Goal: Transaction & Acquisition: Download file/media

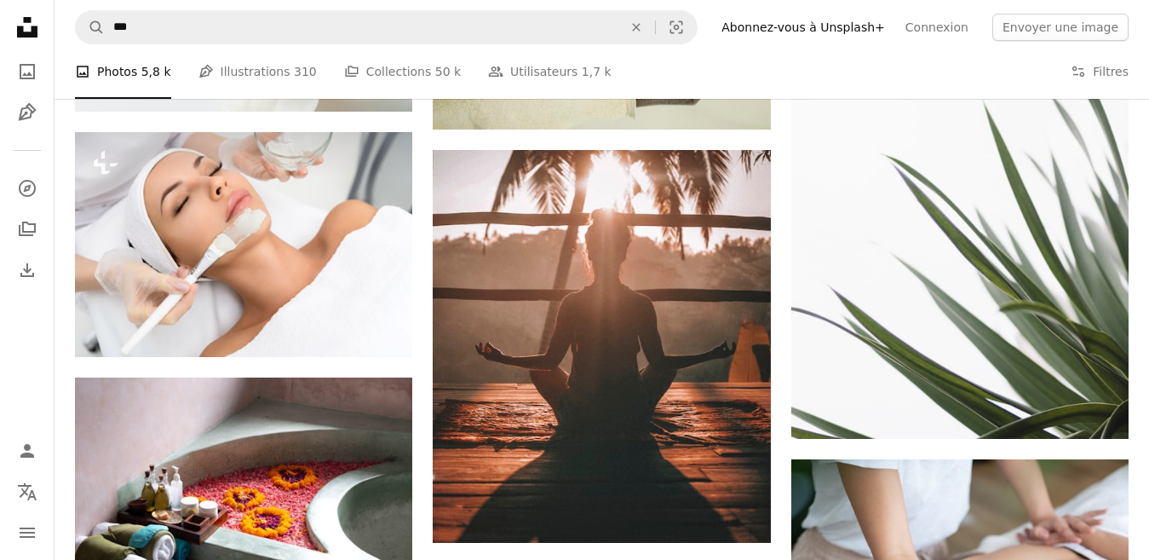
scroll to position [10892, 0]
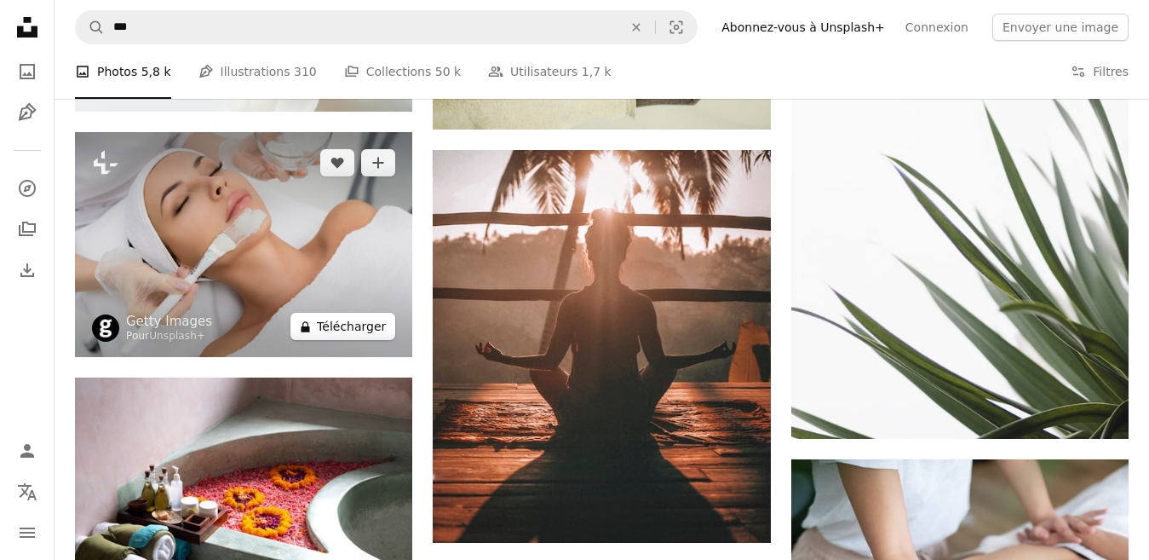
drag, startPoint x: 0, startPoint y: 0, endPoint x: 331, endPoint y: 330, distance: 467.9
click at [331, 330] on button "A lock Télécharger" at bounding box center [342, 326] width 105 height 27
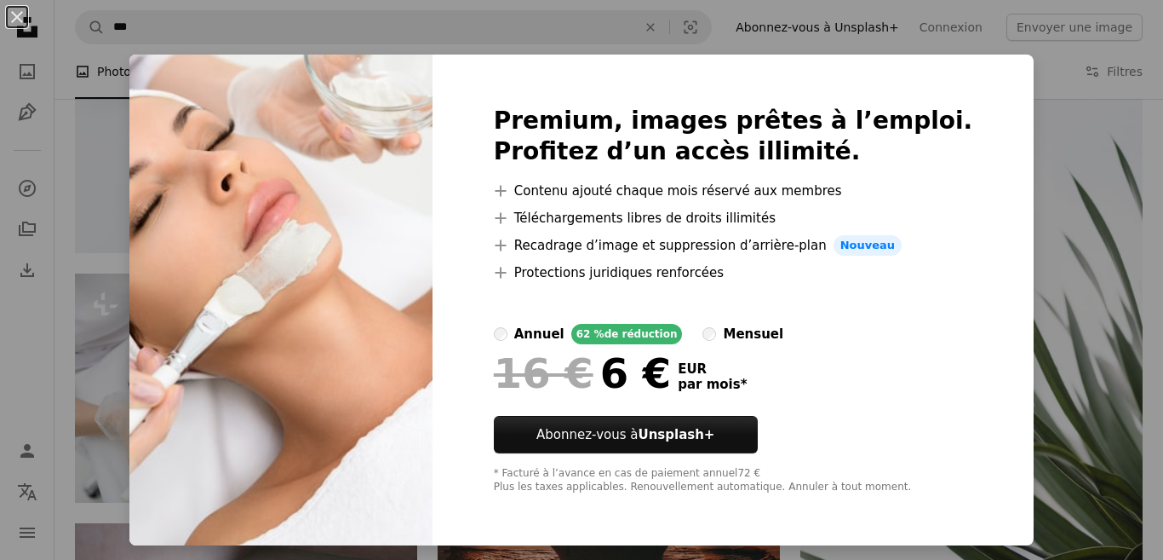
click at [1010, 189] on div "An X shape Premium, images prêtes à l’emploi. Profitez d’un accès illimité. A p…" at bounding box center [581, 280] width 1163 height 560
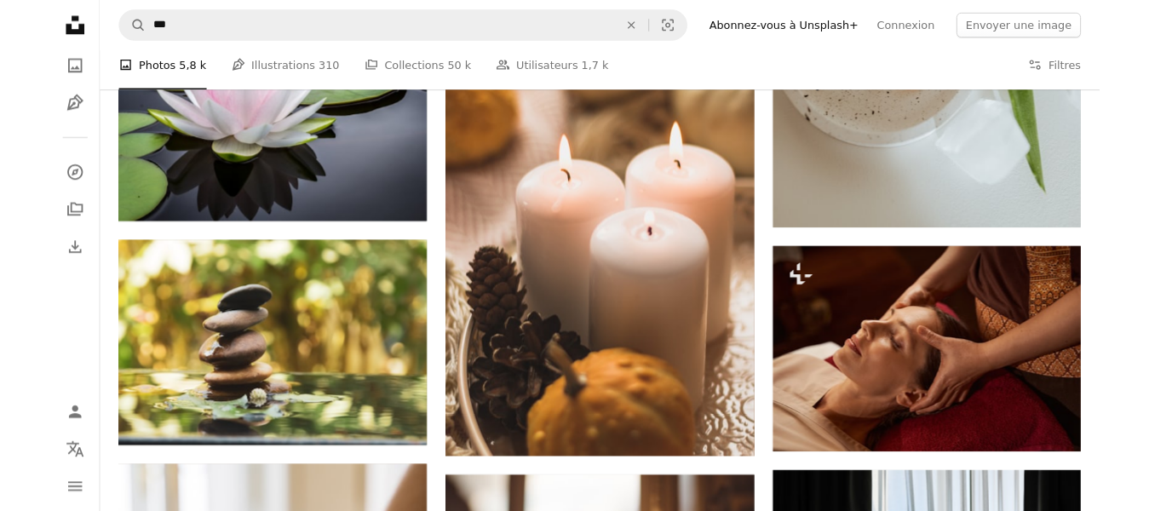
scroll to position [15746, 0]
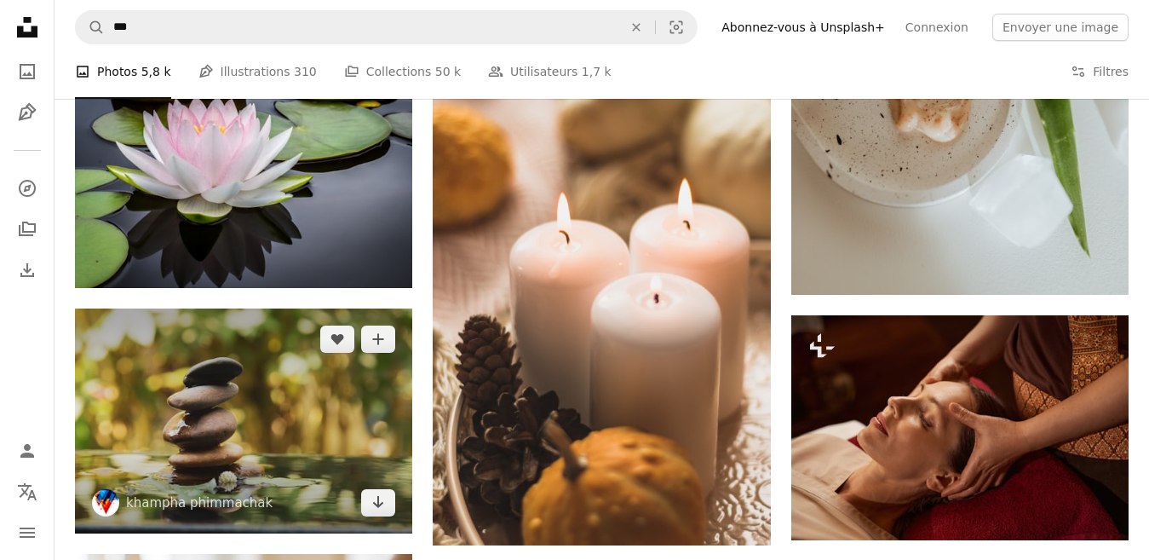
click at [274, 398] on img at bounding box center [243, 420] width 337 height 225
drag, startPoint x: 274, startPoint y: 398, endPoint x: 378, endPoint y: 502, distance: 146.9
click at [265, 413] on img at bounding box center [243, 420] width 337 height 225
click at [378, 497] on icon "Télécharger" at bounding box center [378, 502] width 11 height 12
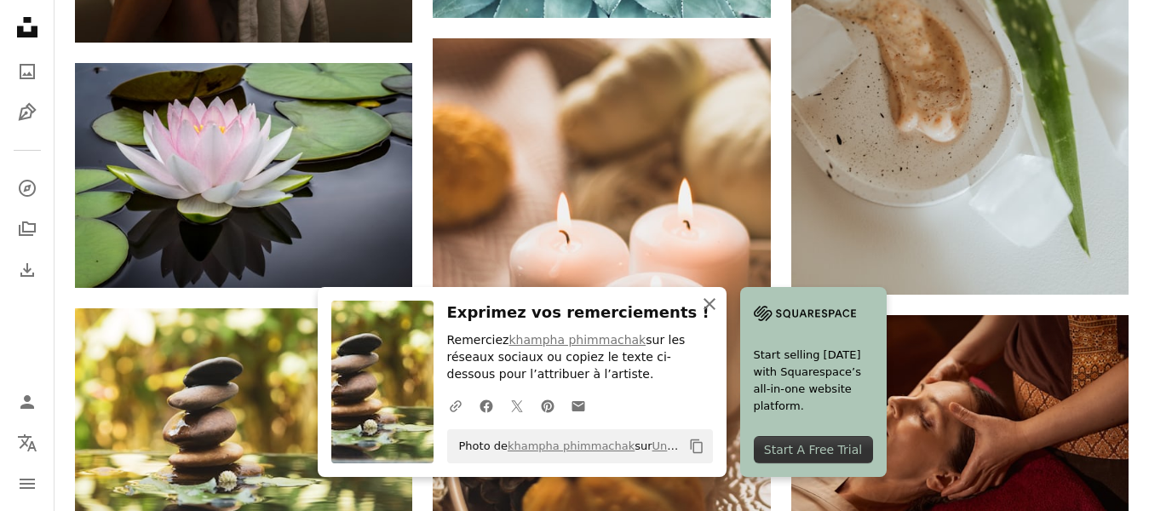
click at [704, 305] on icon "An X shape" at bounding box center [709, 304] width 20 height 20
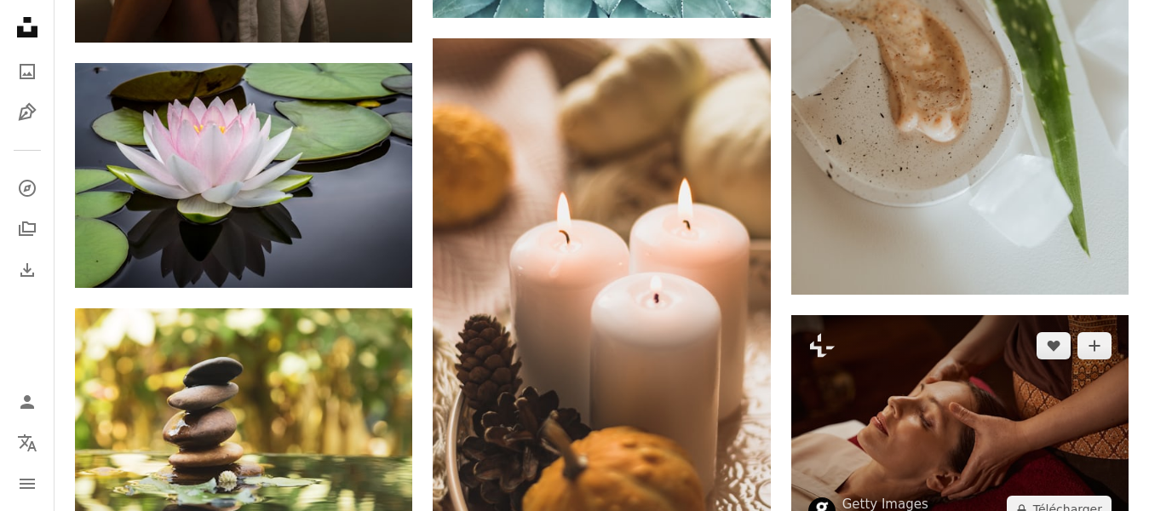
click at [1124, 417] on img at bounding box center [959, 427] width 337 height 225
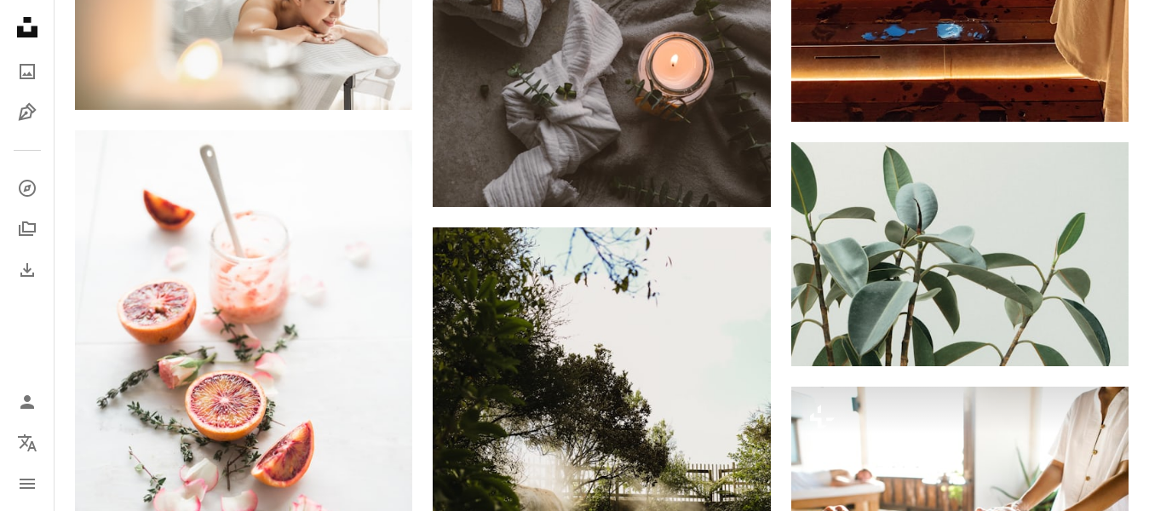
scroll to position [22921, 0]
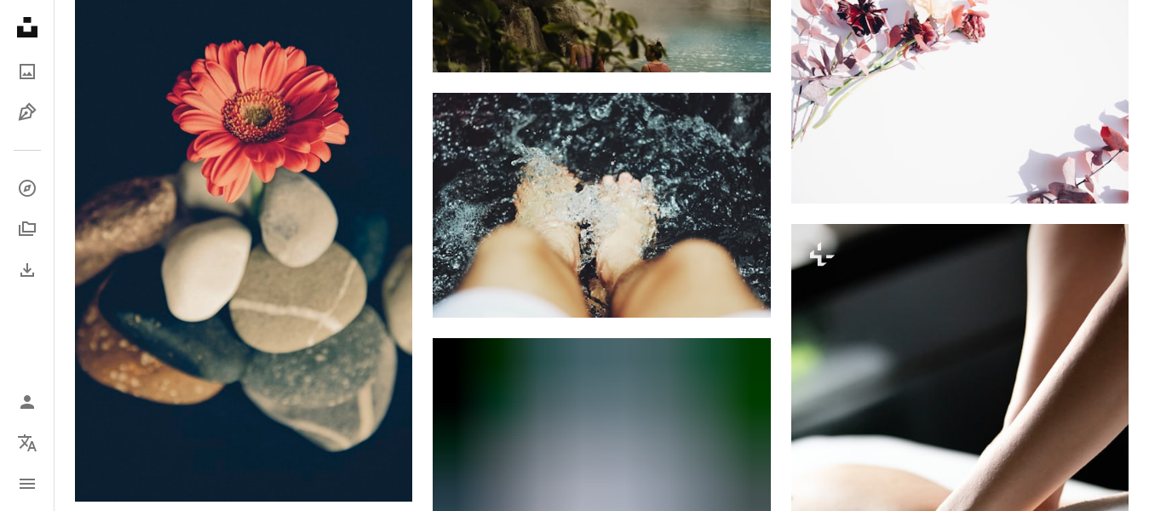
scroll to position [23568, 0]
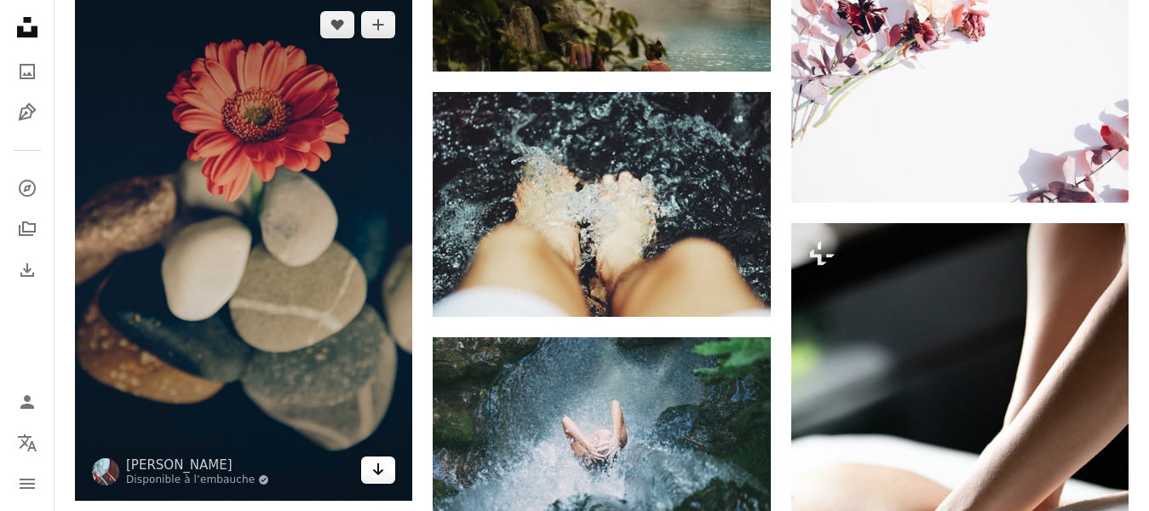
click at [378, 474] on icon "Télécharger" at bounding box center [378, 469] width 11 height 12
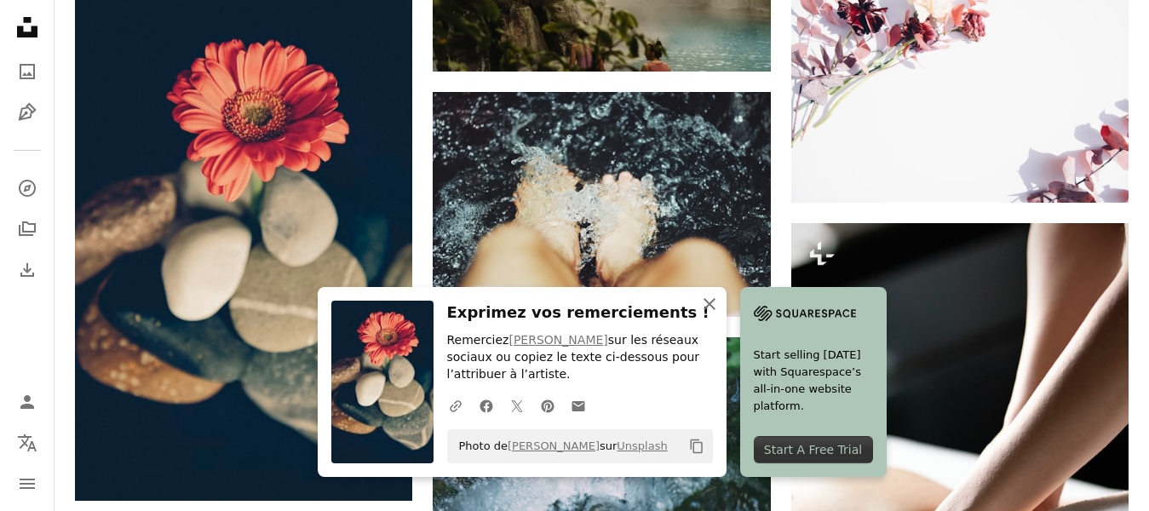
click at [708, 313] on icon "An X shape" at bounding box center [709, 304] width 20 height 20
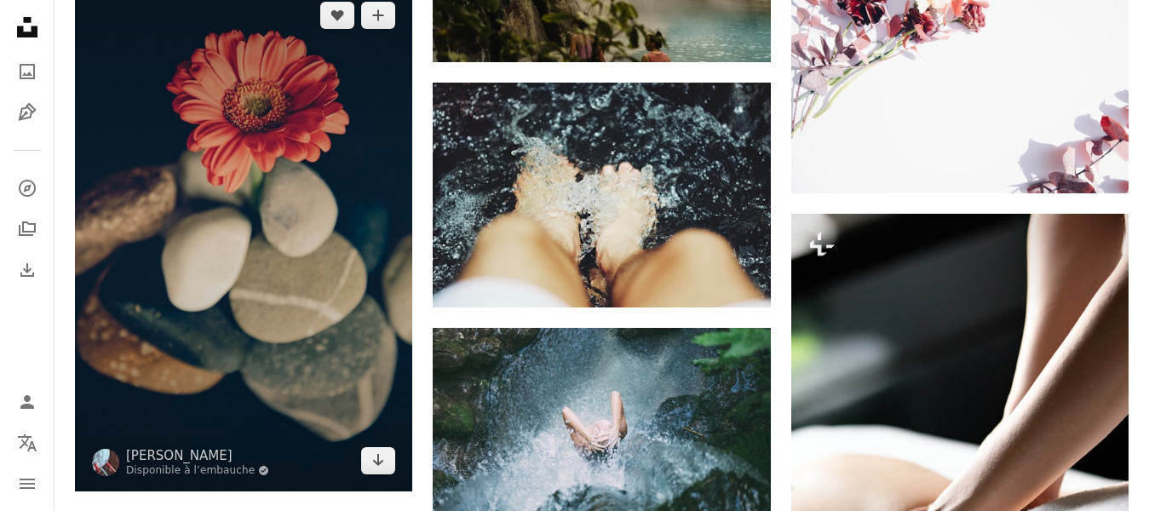
scroll to position [23602, 0]
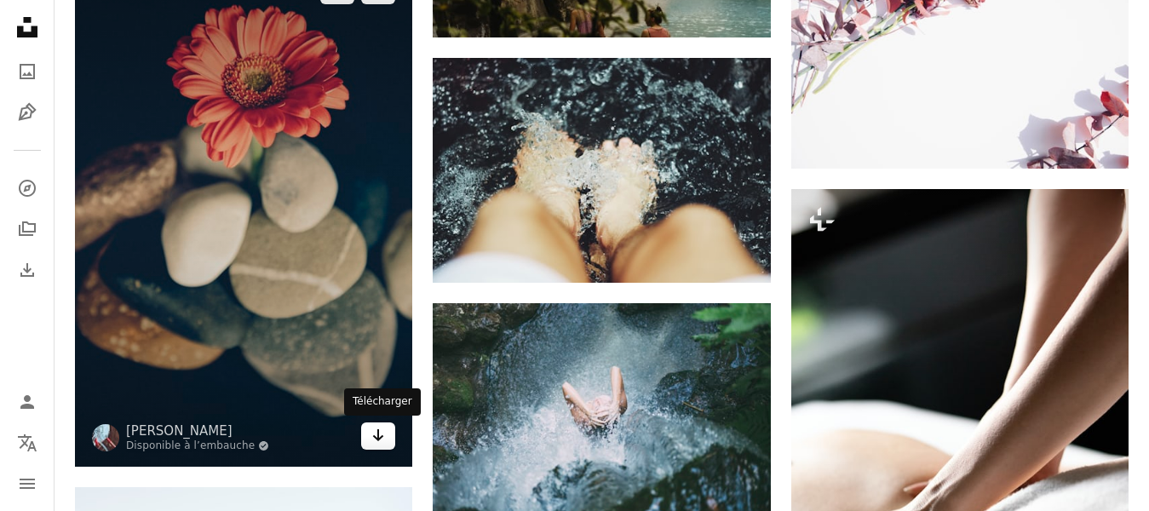
click at [387, 436] on link "Arrow pointing down" at bounding box center [378, 435] width 34 height 27
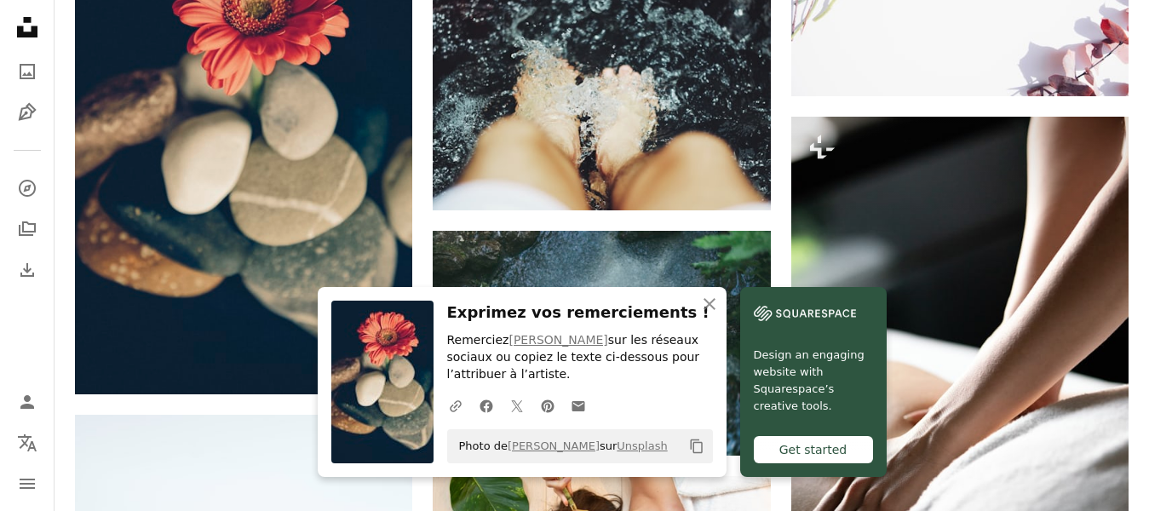
scroll to position [23807, 0]
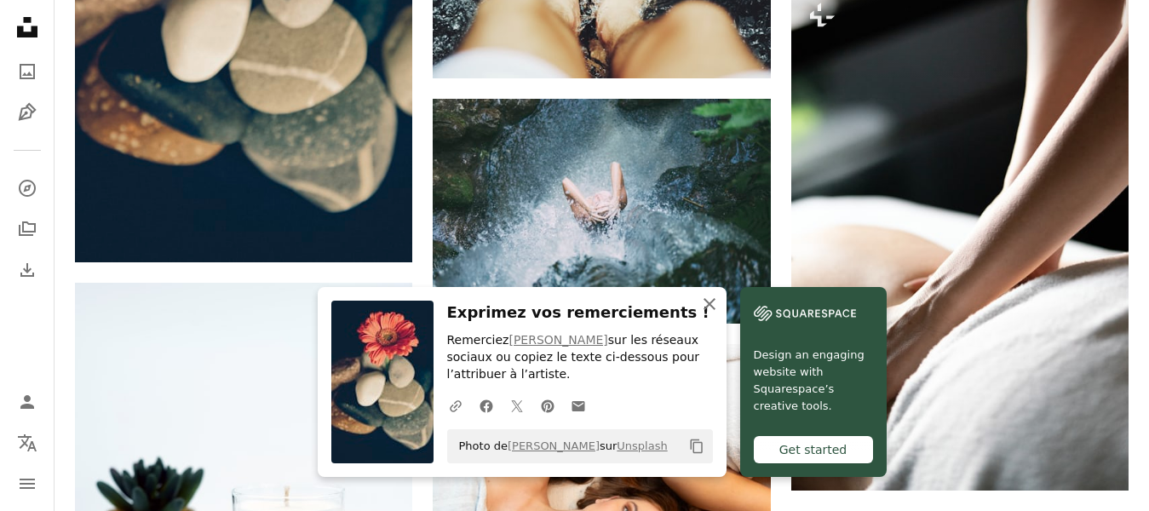
click at [711, 311] on icon "An X shape" at bounding box center [709, 304] width 20 height 20
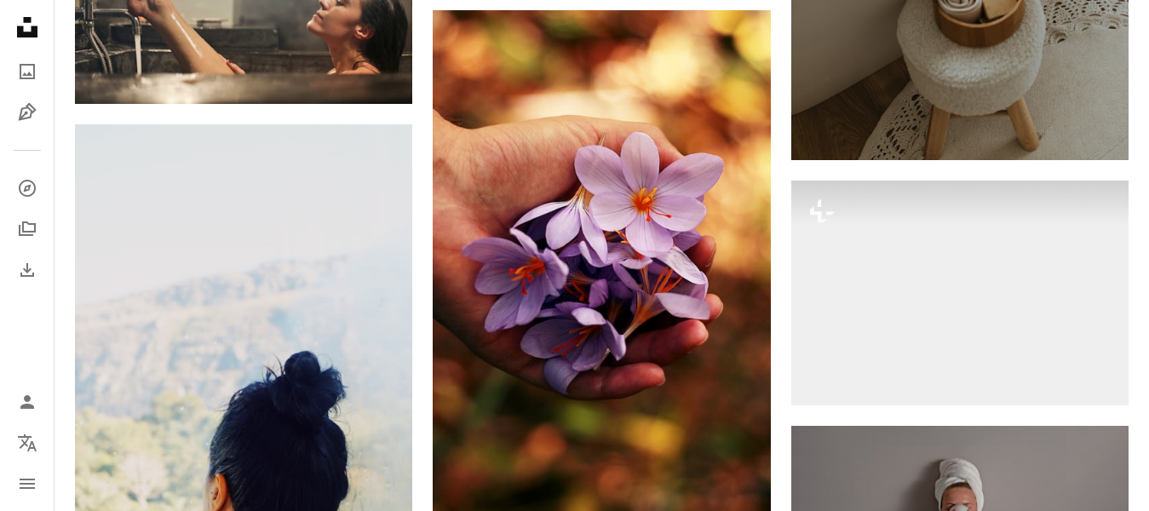
scroll to position [33141, 0]
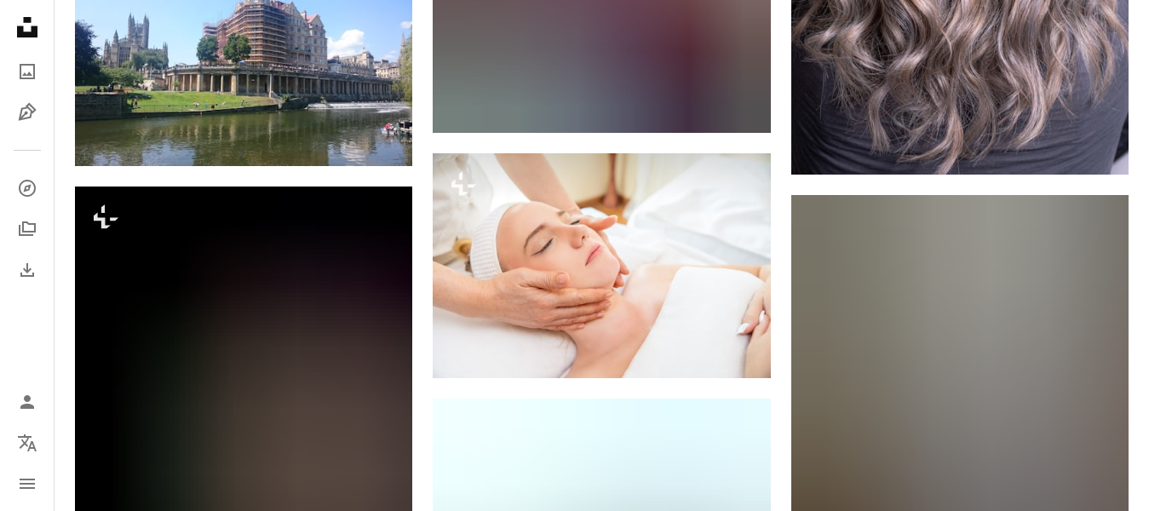
scroll to position [57284, 0]
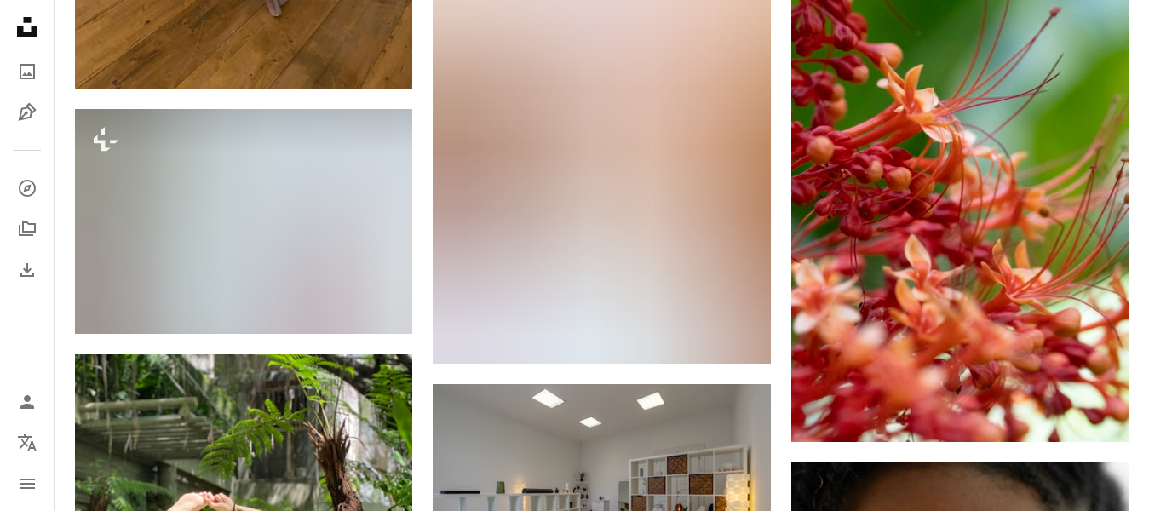
scroll to position [65063, 0]
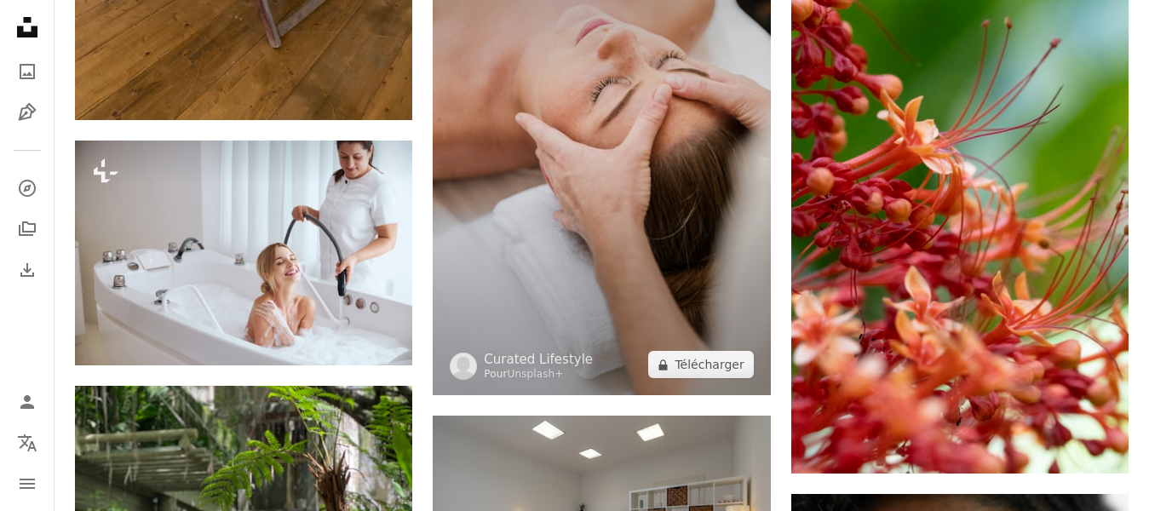
click at [715, 364] on button "A lock Télécharger" at bounding box center [700, 364] width 105 height 27
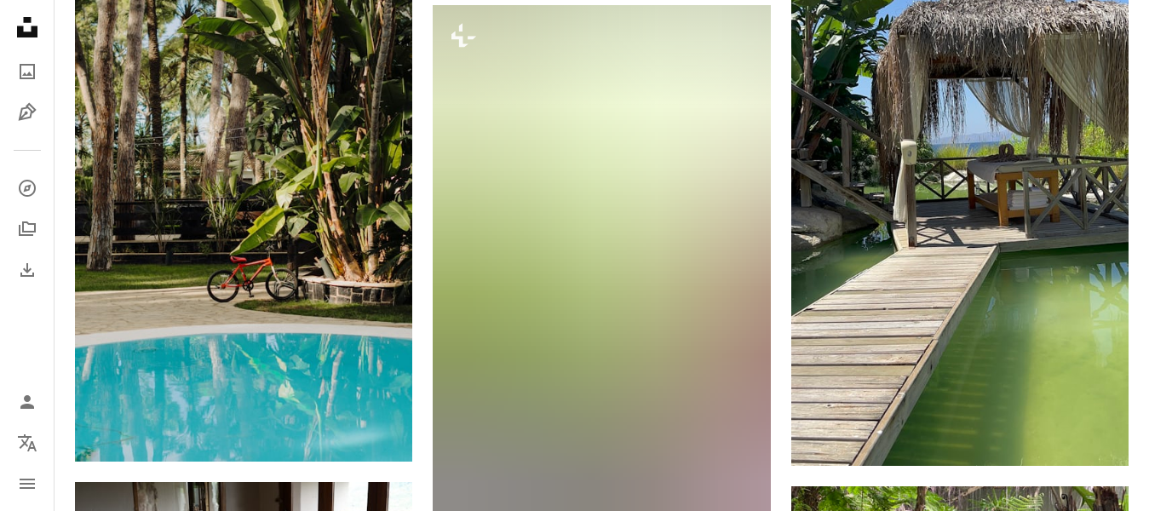
scroll to position [67070, 0]
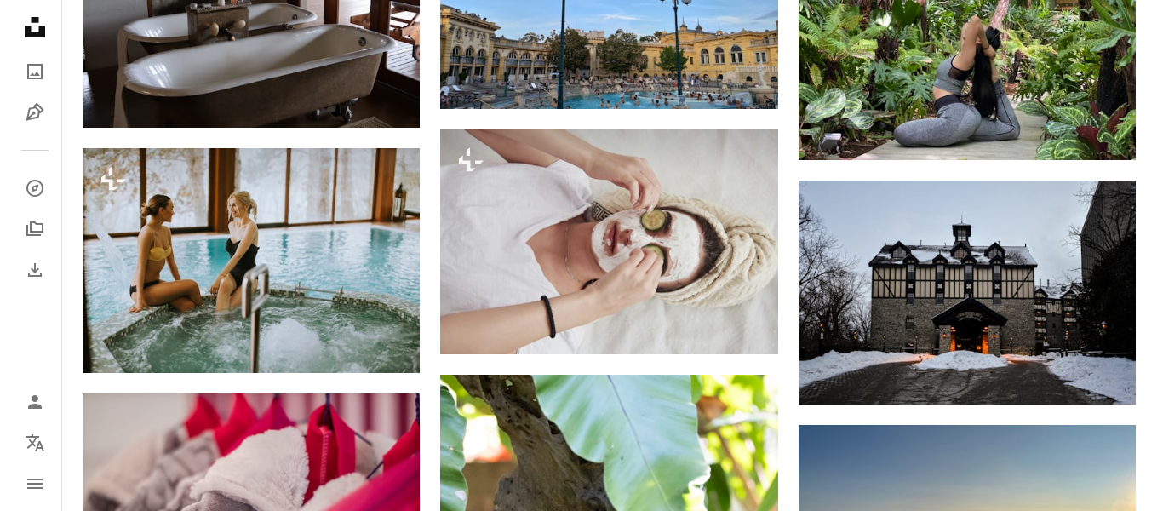
scroll to position [15746, 0]
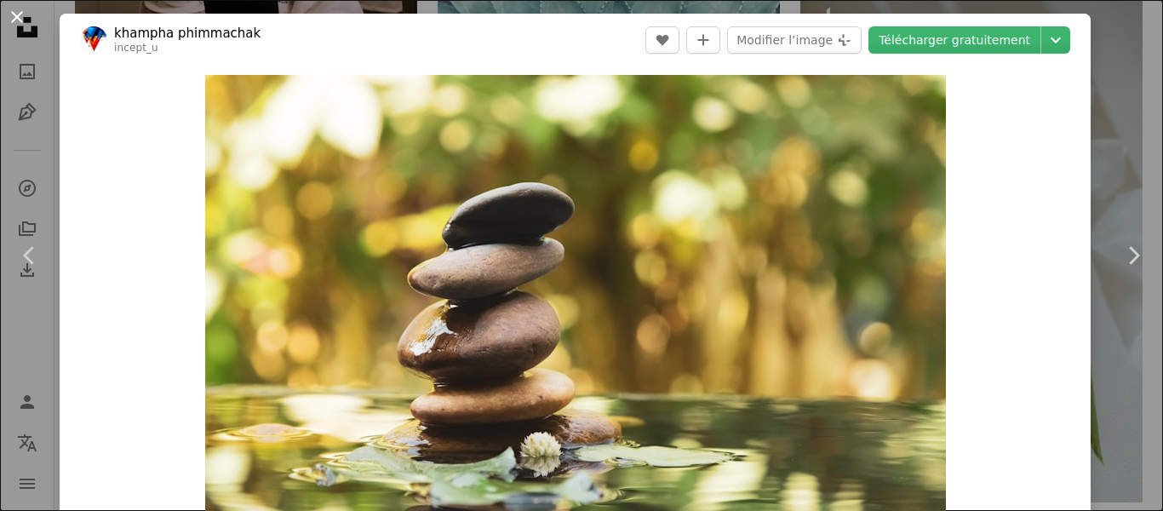
click at [1126, 219] on link "Chevron right" at bounding box center [1134, 256] width 60 height 164
click at [1147, 206] on link "Chevron right" at bounding box center [1134, 256] width 60 height 164
